Goal: Check status

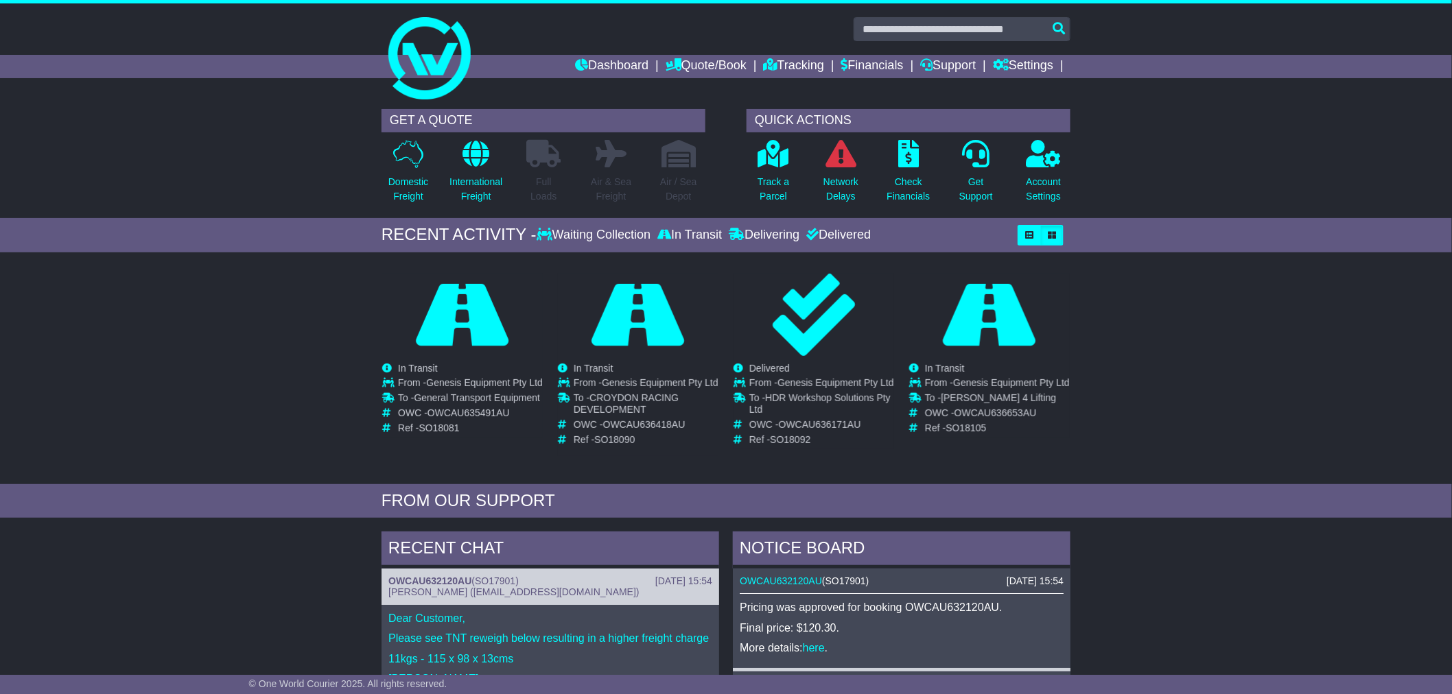
click at [262, 405] on div "Loading... No bookings found Carrier OWC / Carrier # Pickup Delivery Status WRD…" at bounding box center [726, 371] width 1452 height 225
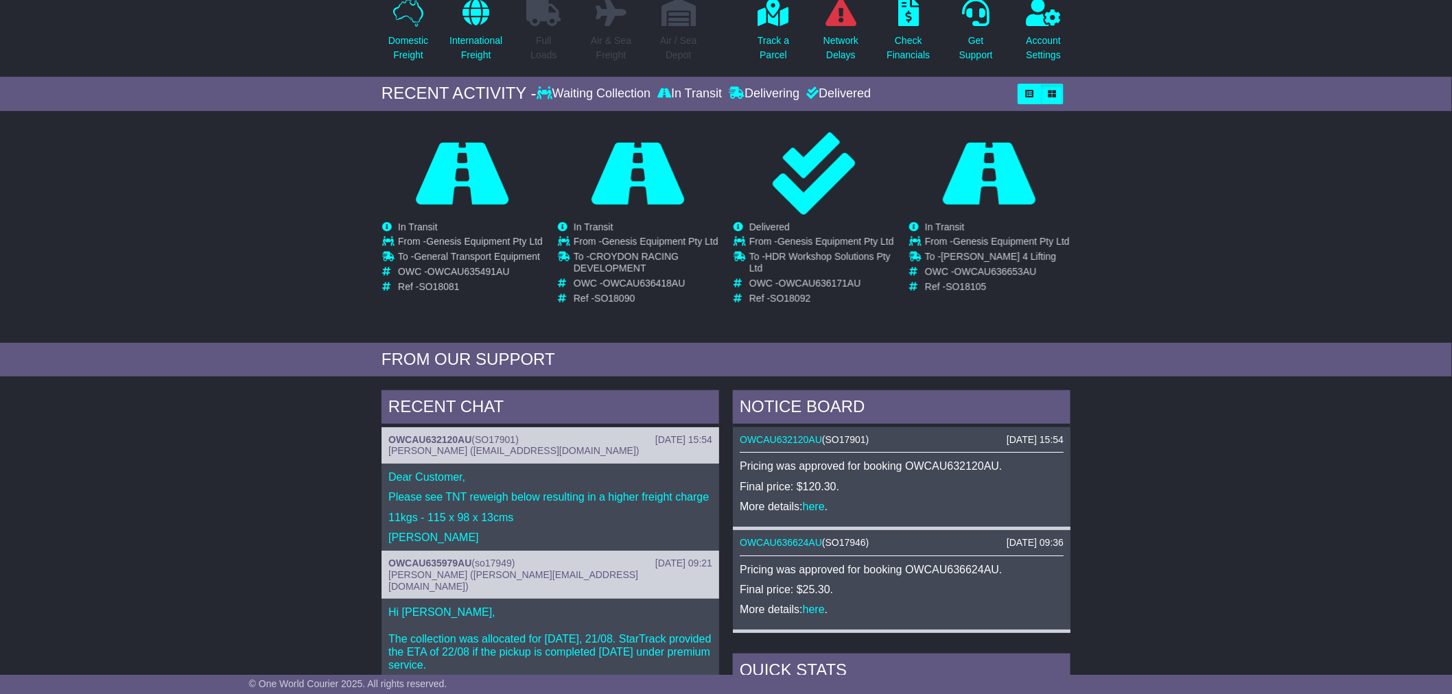
scroll to position [141, 0]
click at [494, 444] on span "SO17901" at bounding box center [495, 440] width 40 height 11
drag, startPoint x: 480, startPoint y: 443, endPoint x: 517, endPoint y: 442, distance: 36.4
click at [515, 442] on span "SO17901" at bounding box center [495, 440] width 40 height 11
copy span "SO17901"
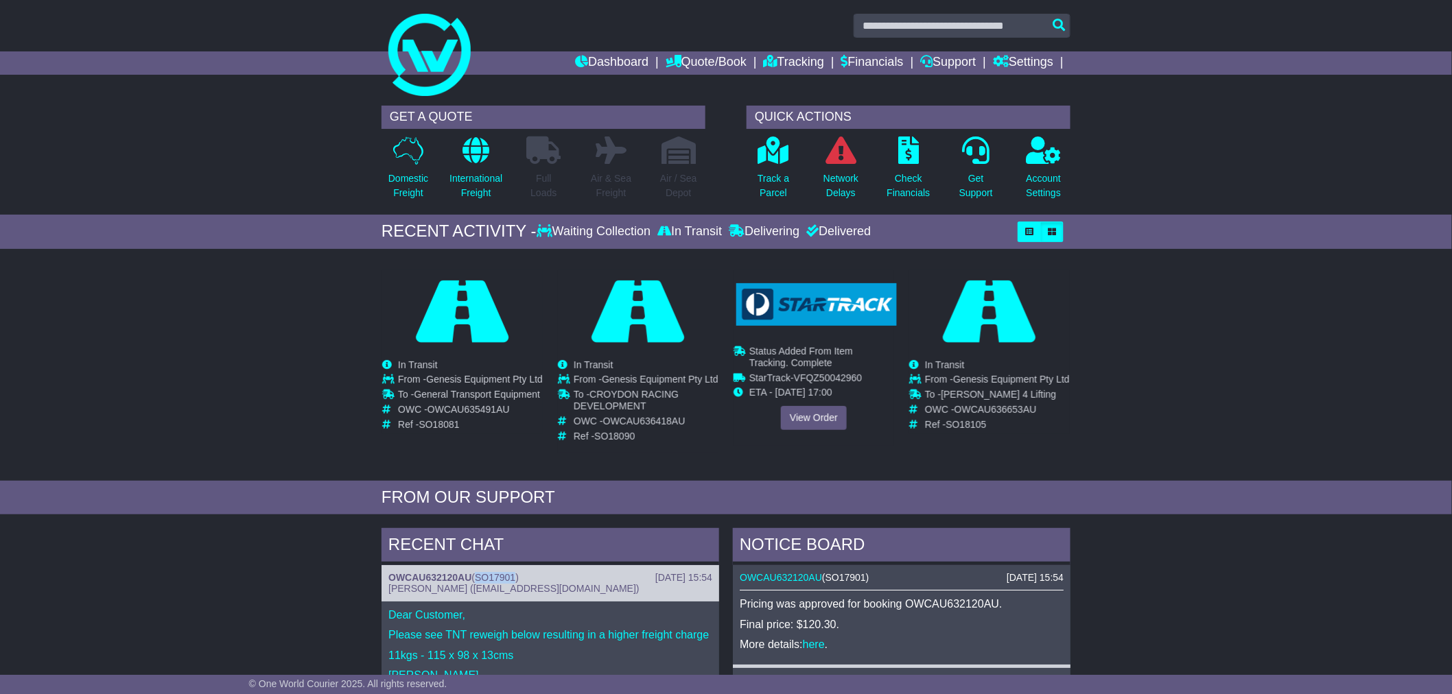
scroll to position [0, 0]
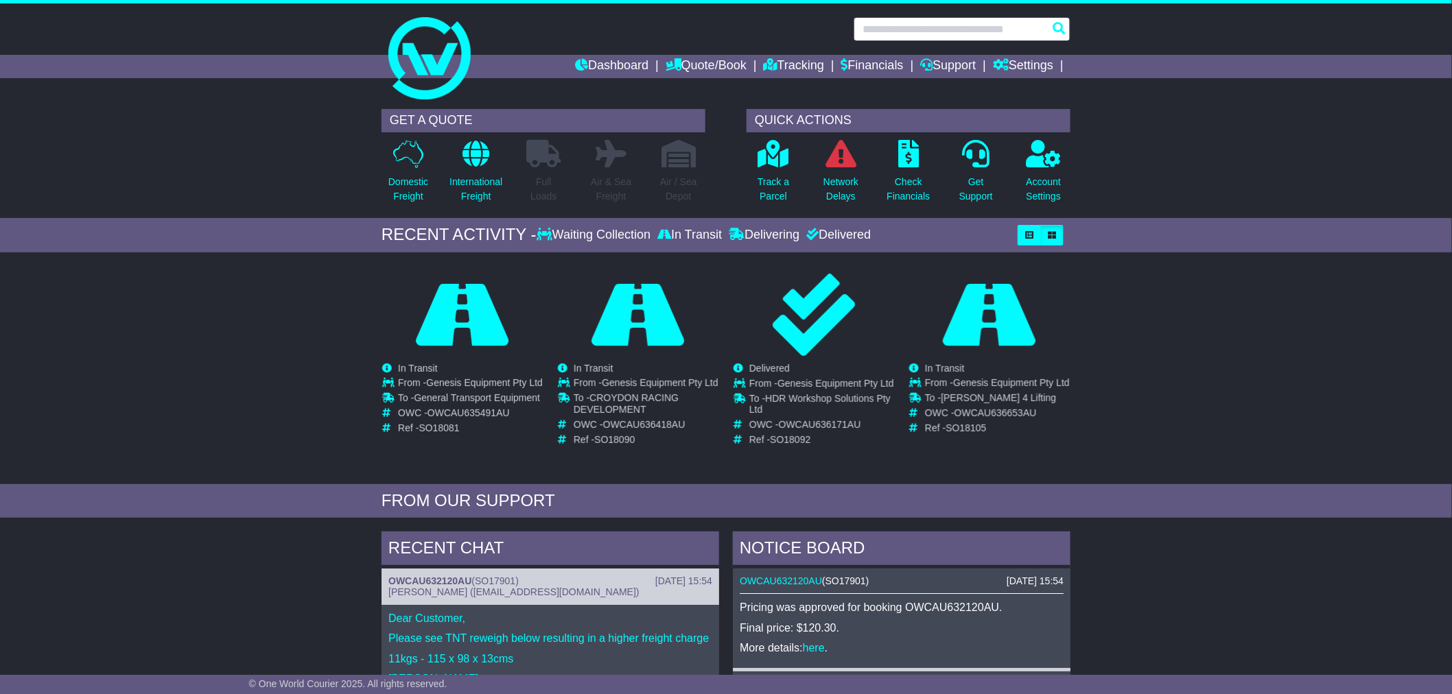
click at [913, 28] on input "text" at bounding box center [961, 29] width 217 height 24
paste input "*******"
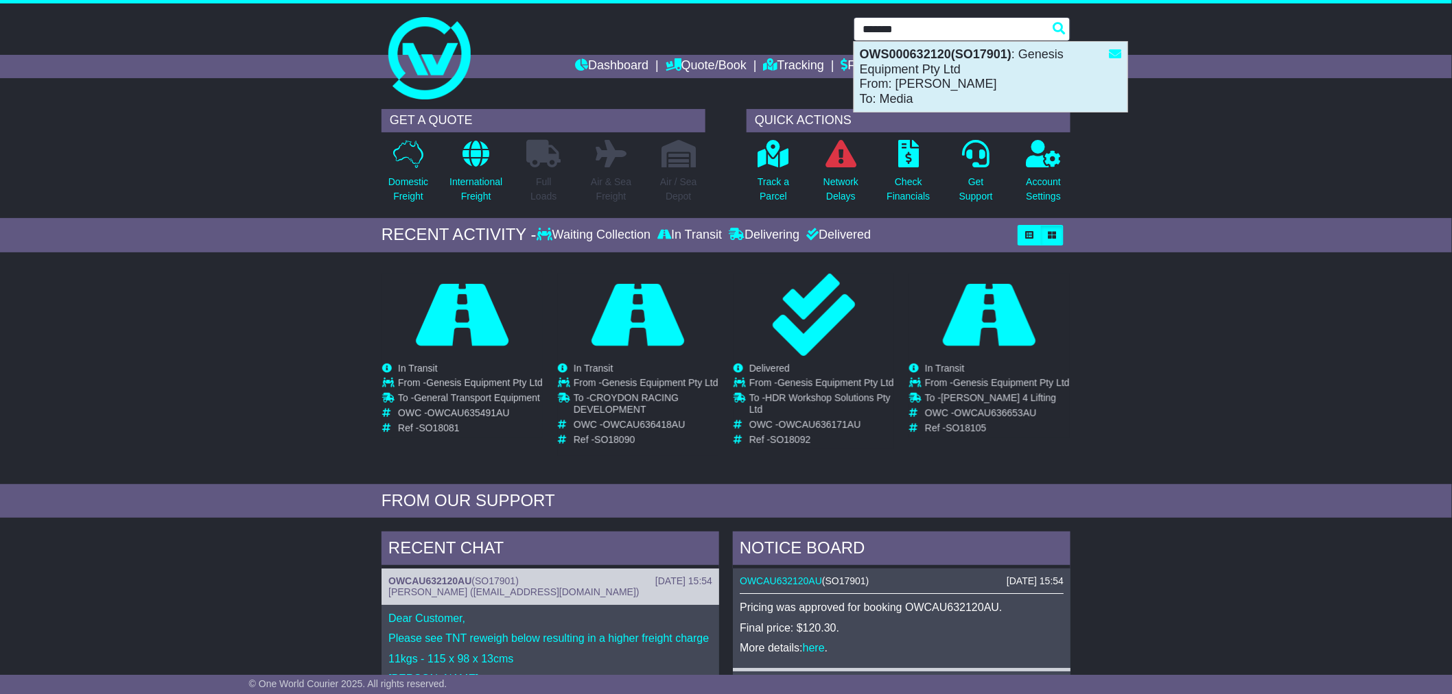
click at [952, 97] on div "OWS000632120(SO17901) : Genesis Equipment Pty Ltd From: [PERSON_NAME] To: Media" at bounding box center [990, 77] width 273 height 70
type input "**********"
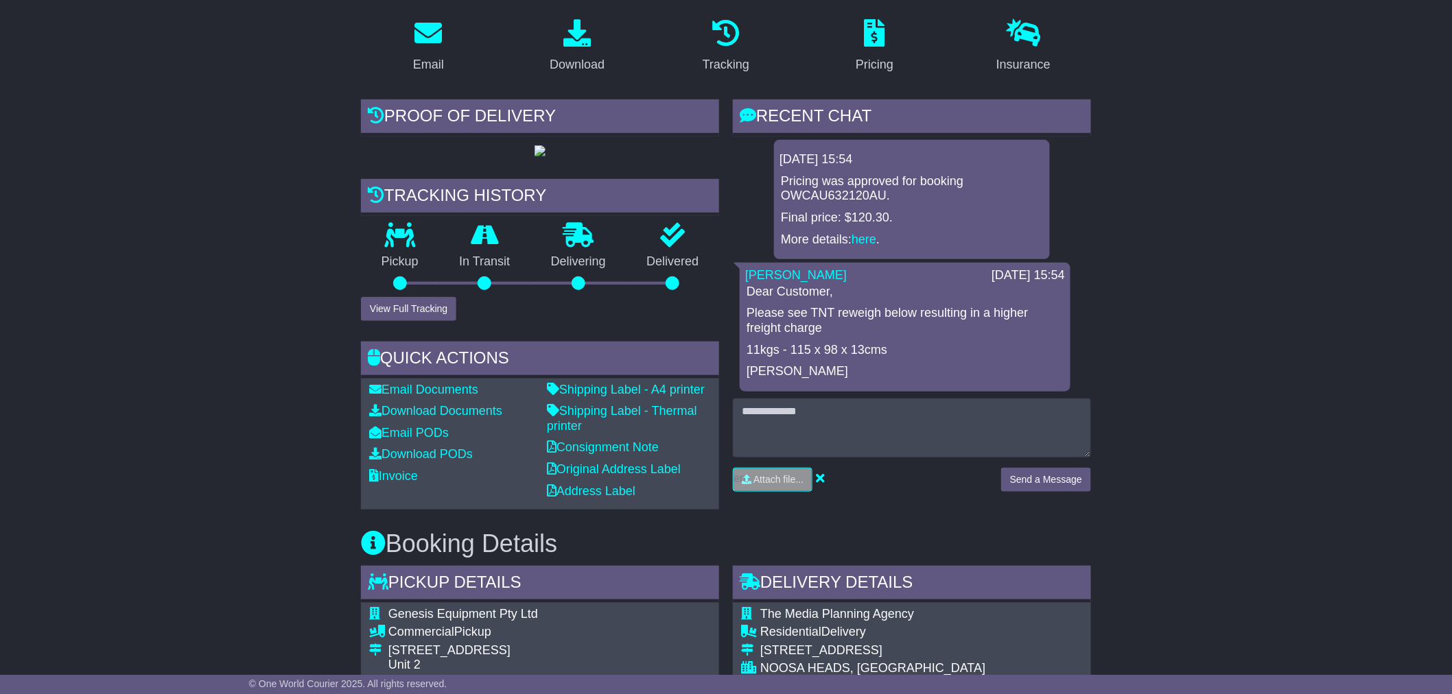
scroll to position [228, 0]
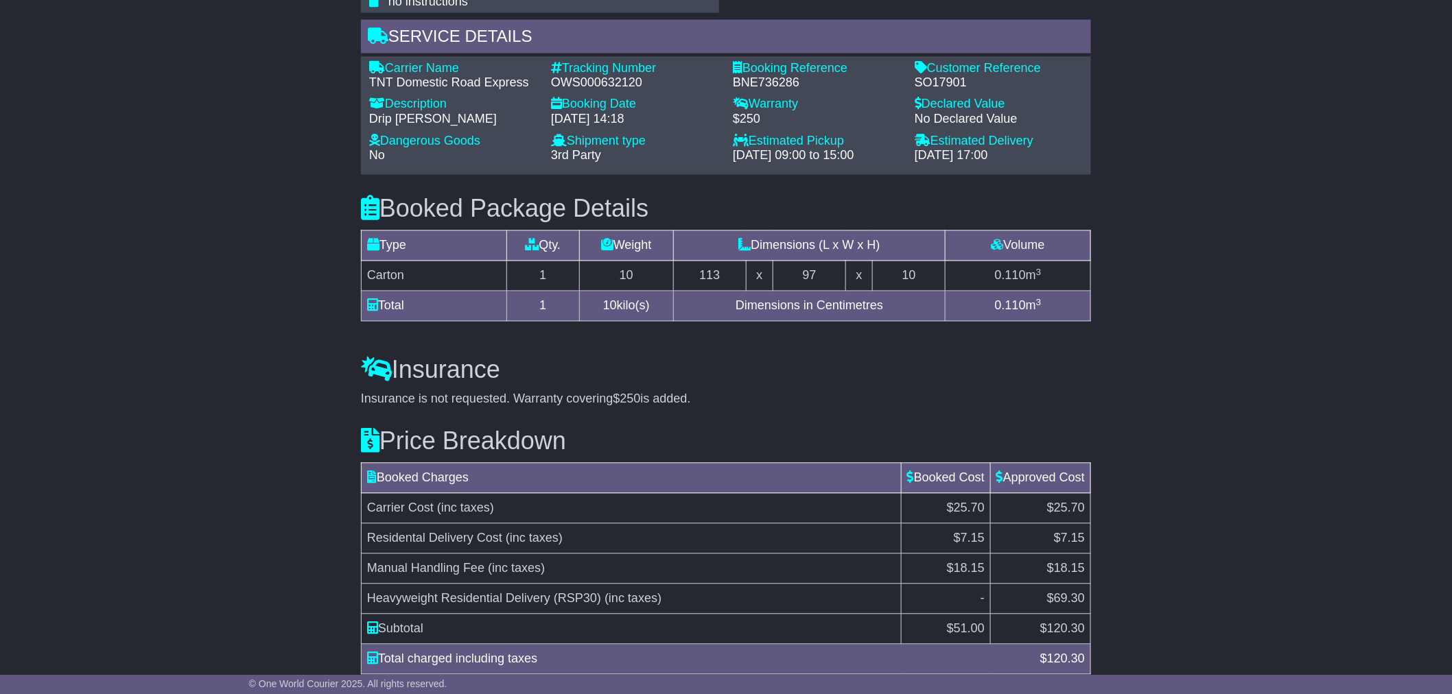
scroll to position [1127, 0]
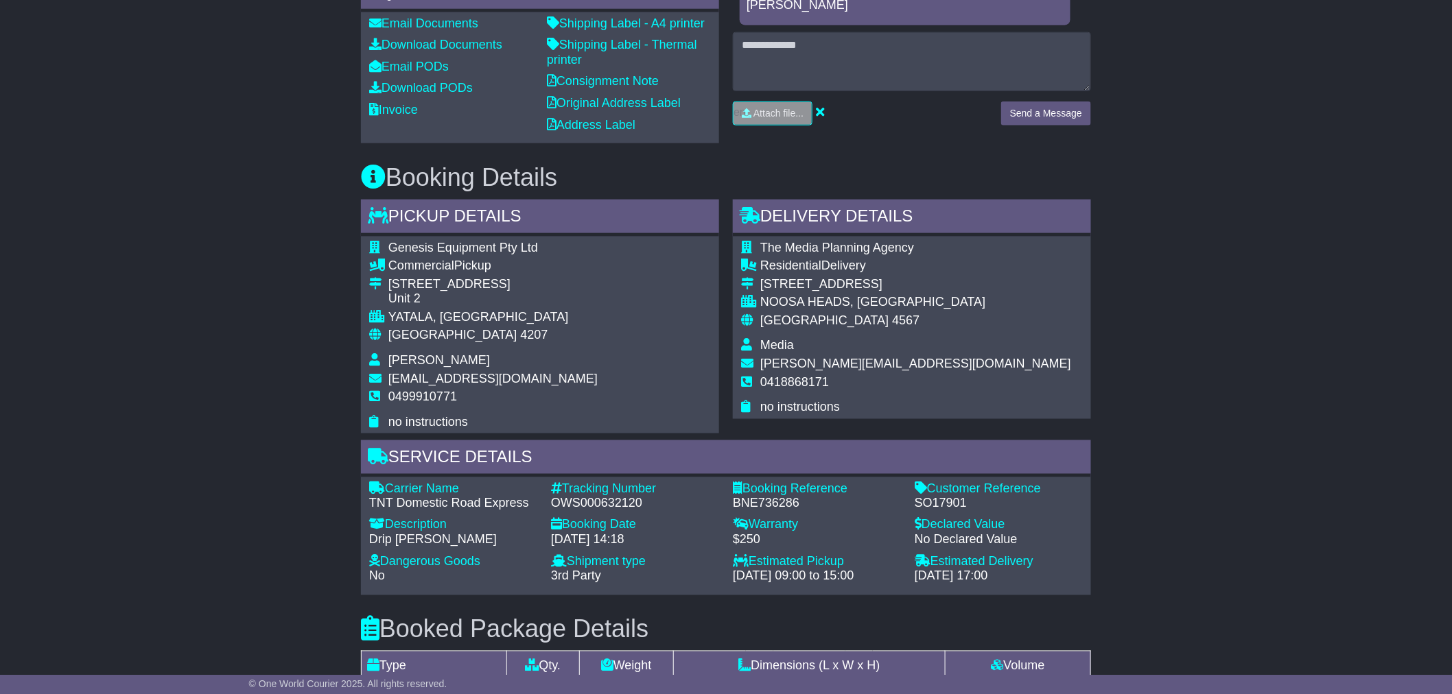
scroll to position [595, 0]
drag, startPoint x: 916, startPoint y: 556, endPoint x: 969, endPoint y: 556, distance: 53.5
click at [969, 512] on div "SO17901" at bounding box center [998, 504] width 168 height 15
copy div "SO17901"
click at [1312, 300] on div "Email Download Tracking Pricing Insurance" at bounding box center [726, 395] width 1452 height 1506
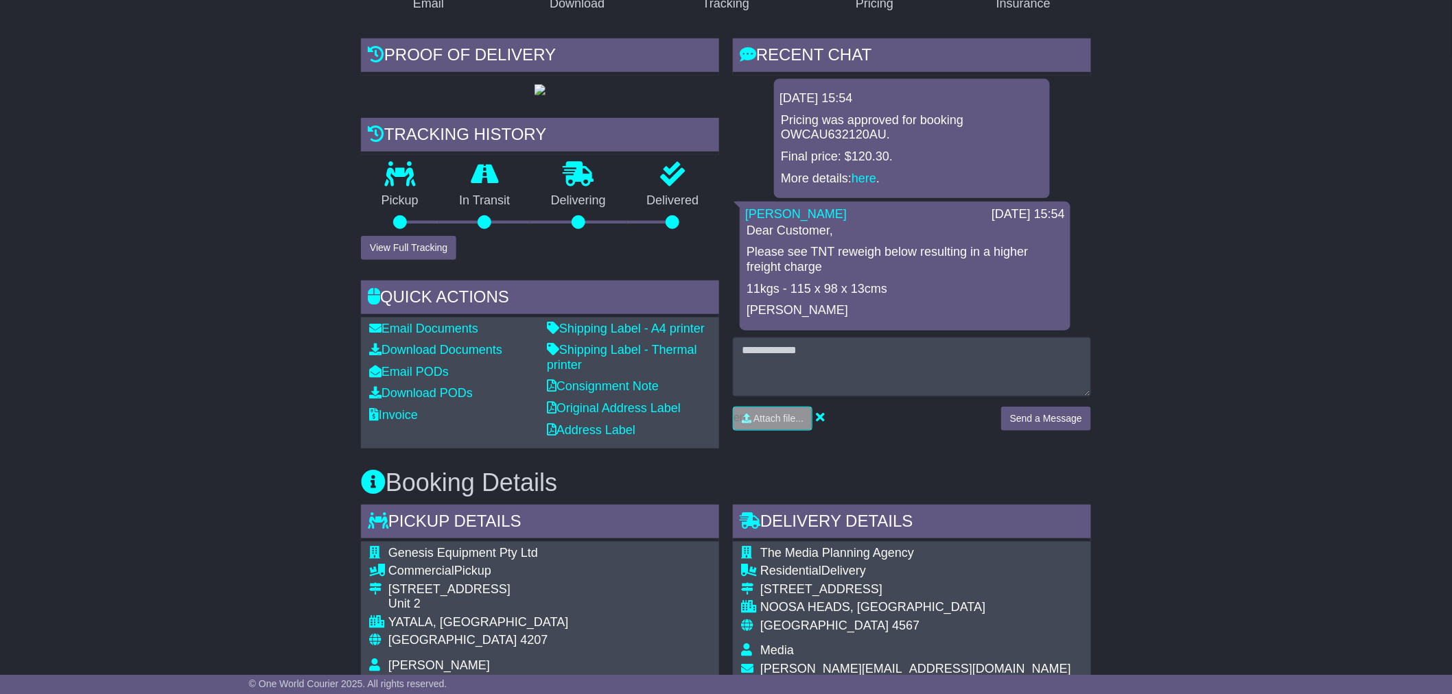
scroll to position [289, 0]
click at [1263, 178] on div "Email Download Tracking Pricing Insurance" at bounding box center [726, 700] width 1452 height 1506
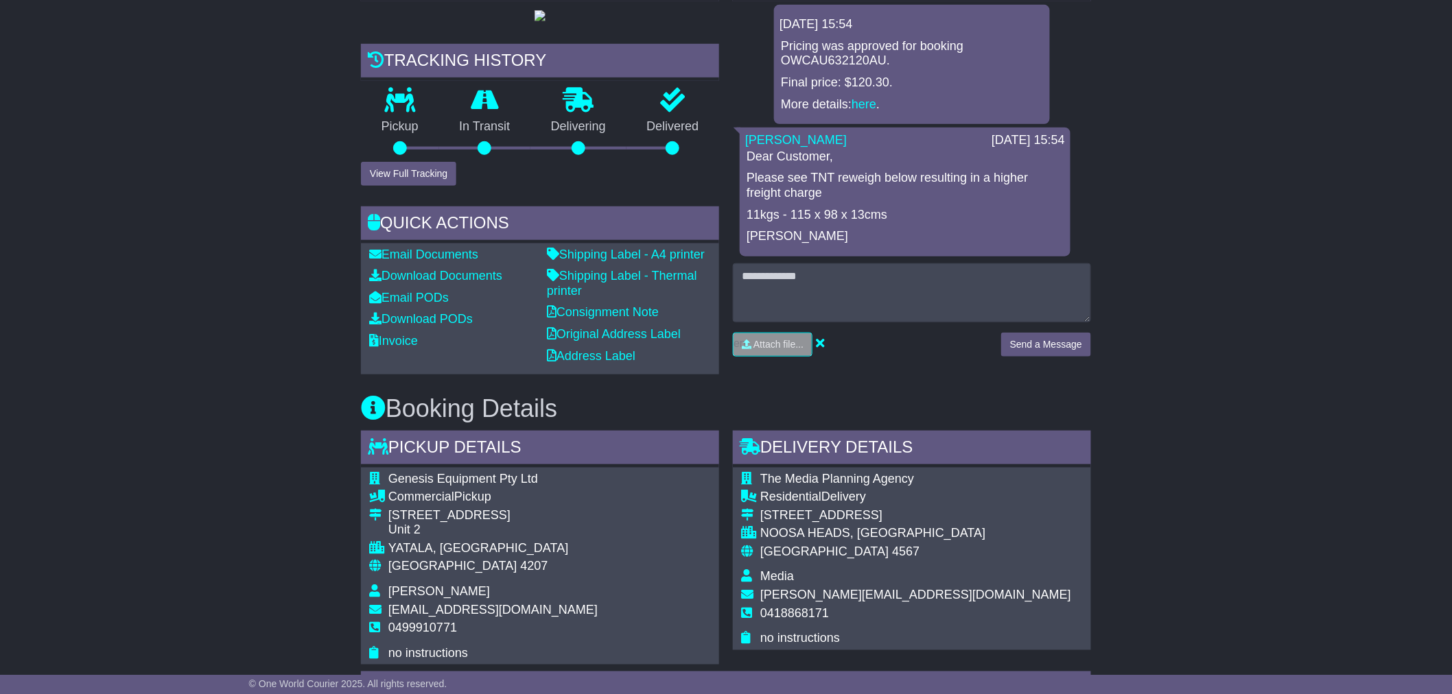
scroll to position [365, 0]
click at [257, 291] on div "Email Download Tracking Pricing Insurance" at bounding box center [726, 625] width 1452 height 1506
click at [1192, 165] on div "Email Download Tracking Pricing Insurance" at bounding box center [726, 625] width 1452 height 1506
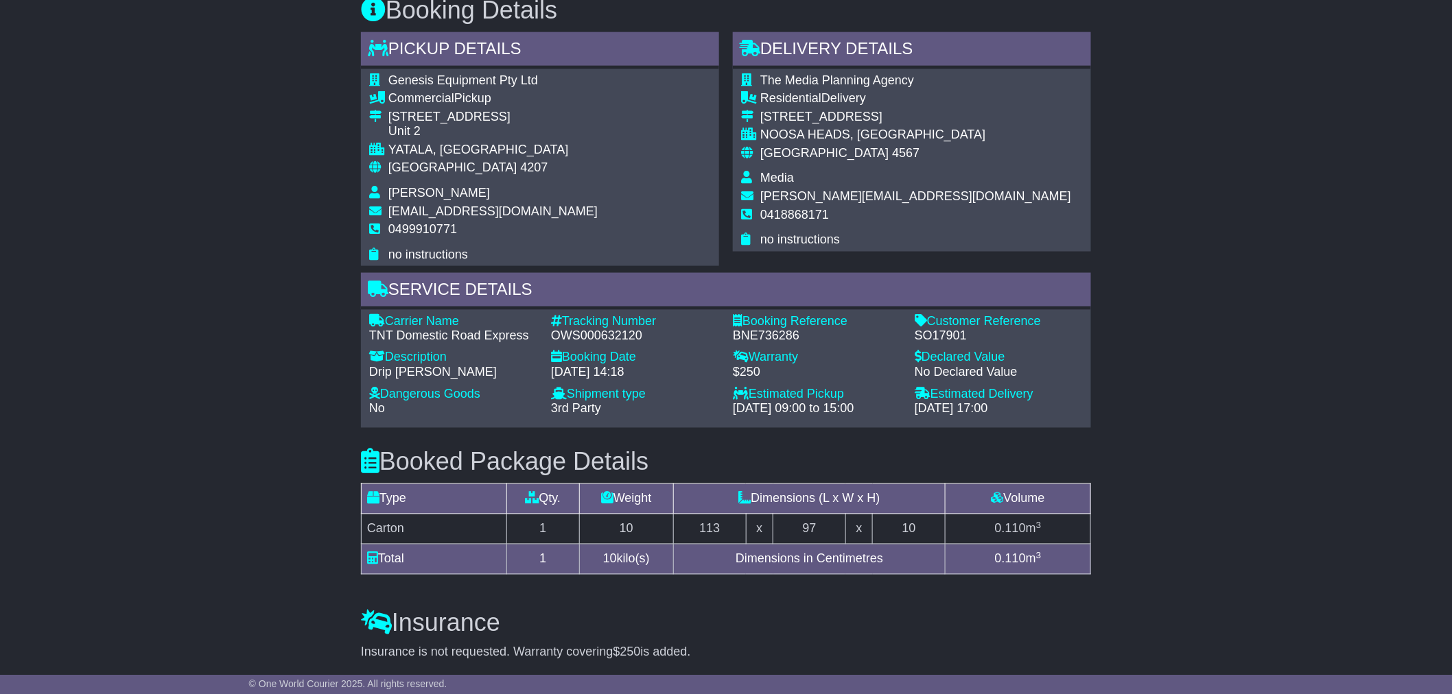
scroll to position [762, 0]
click at [1191, 202] on div "Email Download Tracking Pricing Insurance" at bounding box center [726, 228] width 1452 height 1506
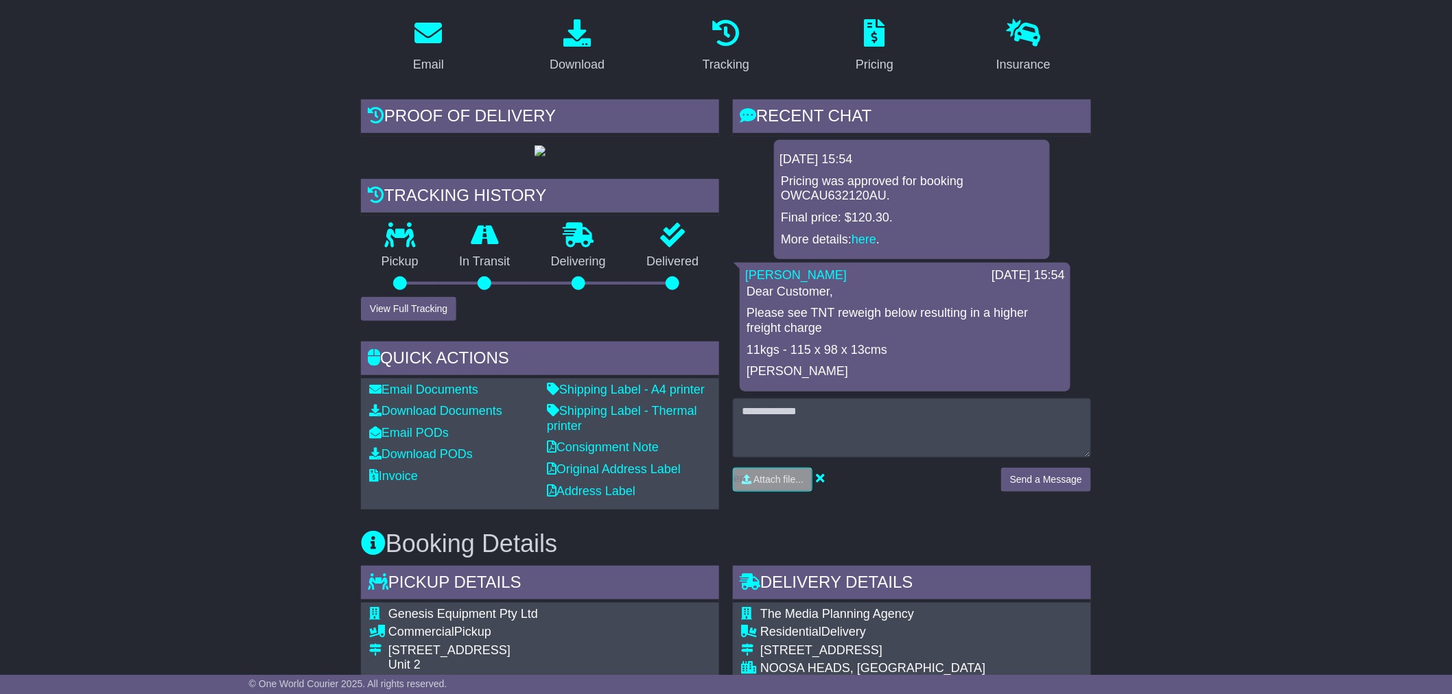
scroll to position [228, 0]
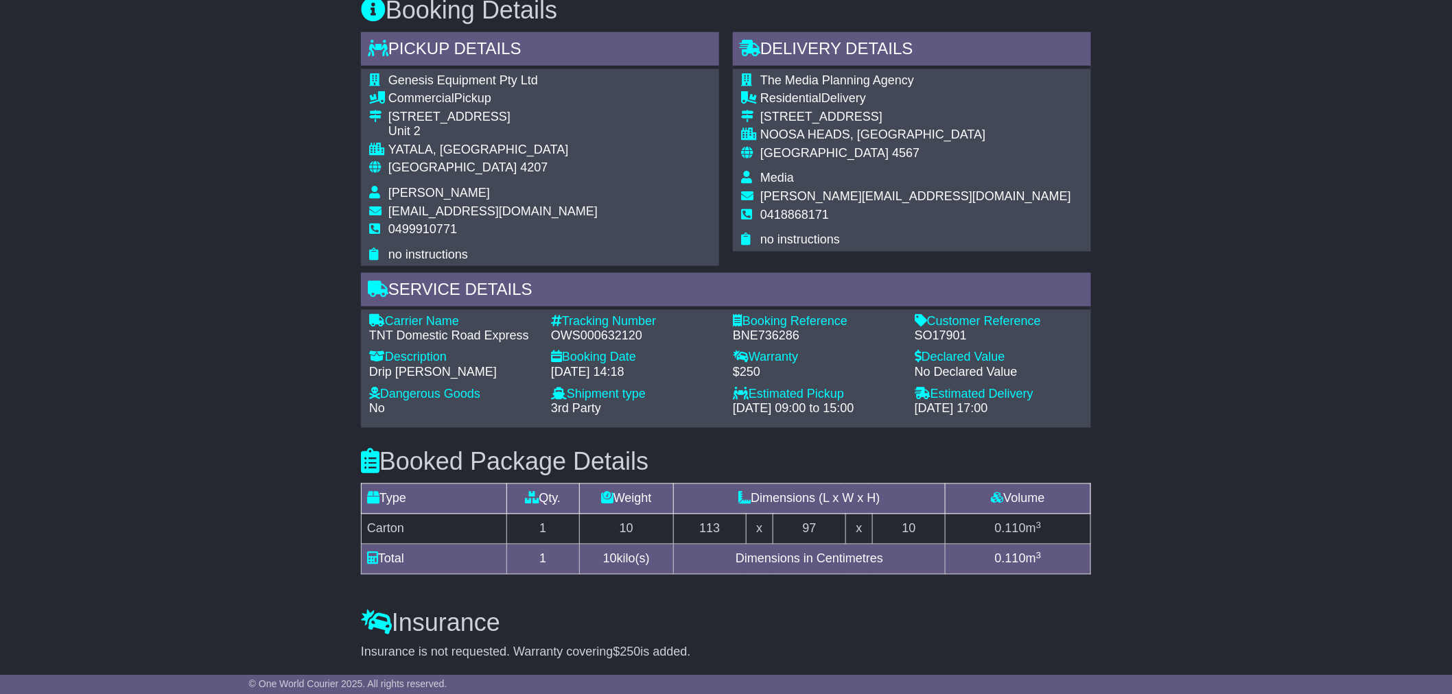
scroll to position [762, 0]
click at [1187, 339] on div "Email Download Tracking Pricing Insurance" at bounding box center [726, 228] width 1452 height 1506
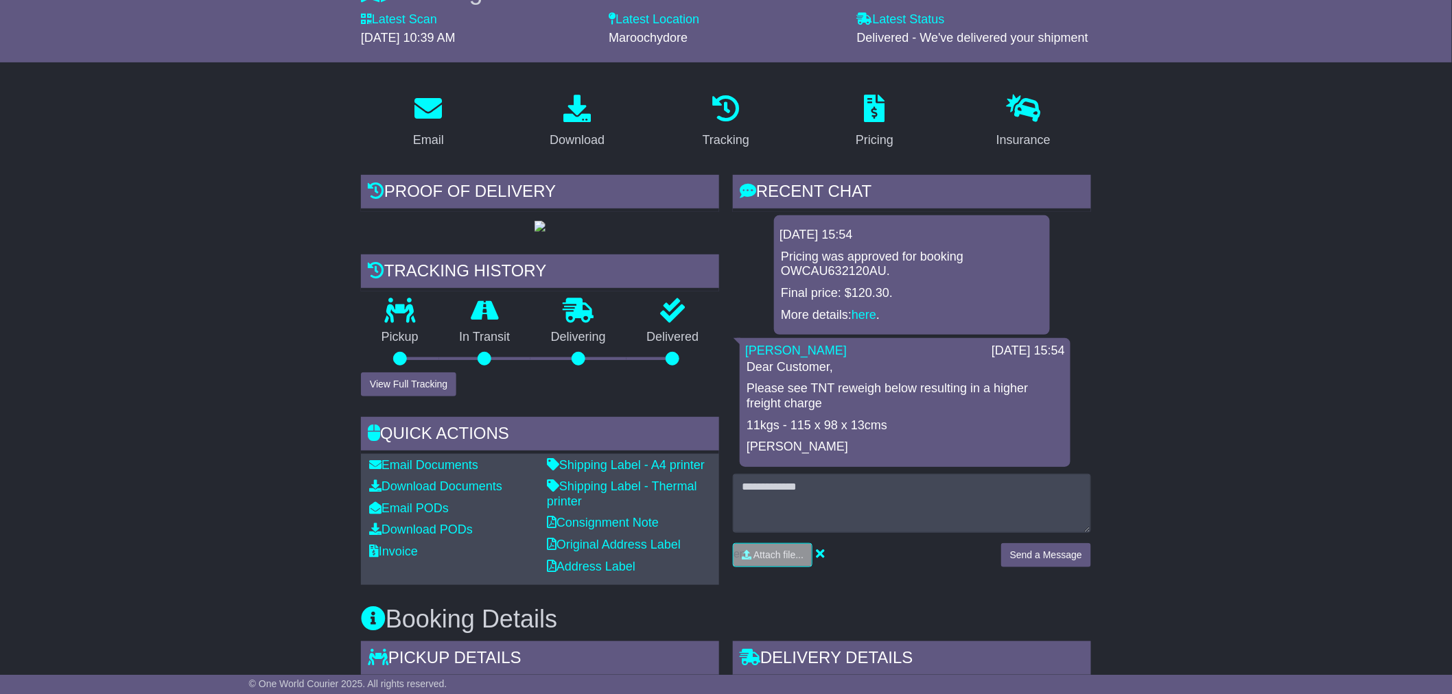
scroll to position [153, 0]
